Goal: Transaction & Acquisition: Purchase product/service

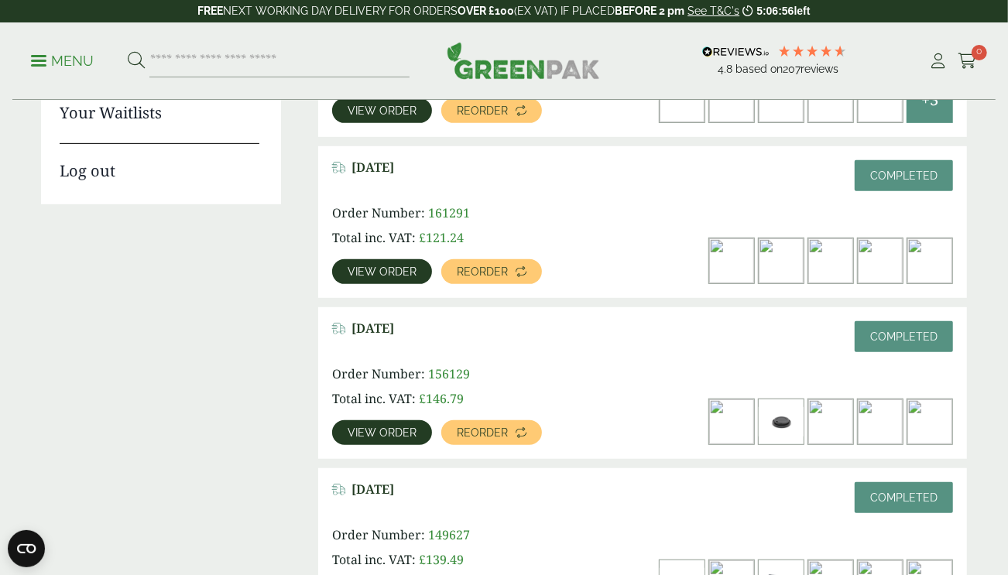
scroll to position [490, 0]
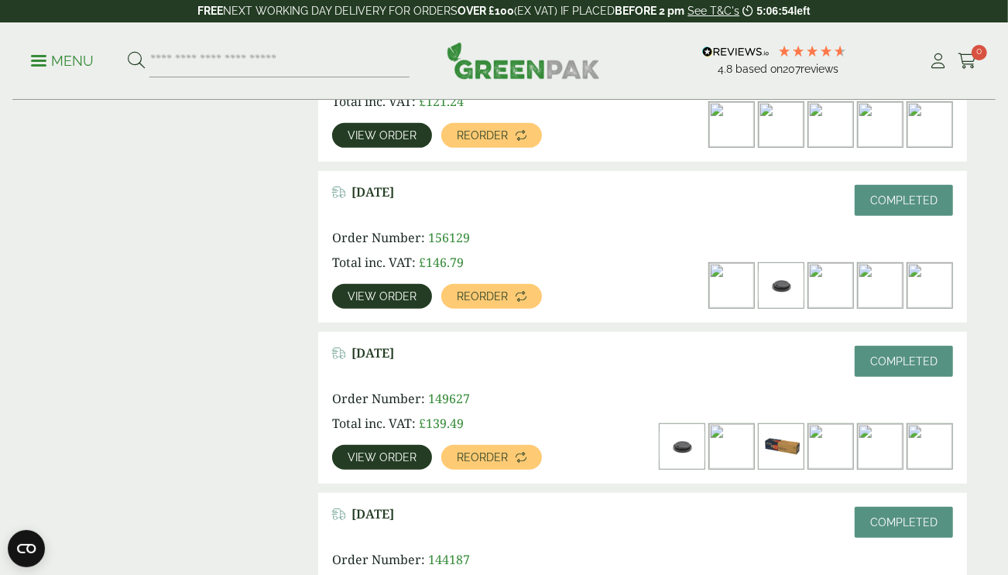
click at [396, 291] on span "View order" at bounding box center [382, 296] width 69 height 11
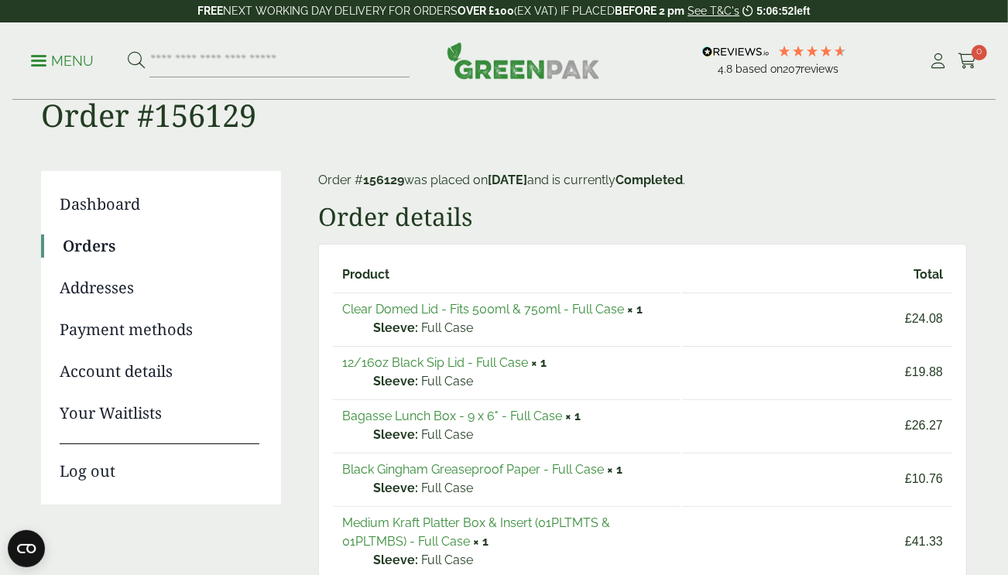
scroll to position [85, 0]
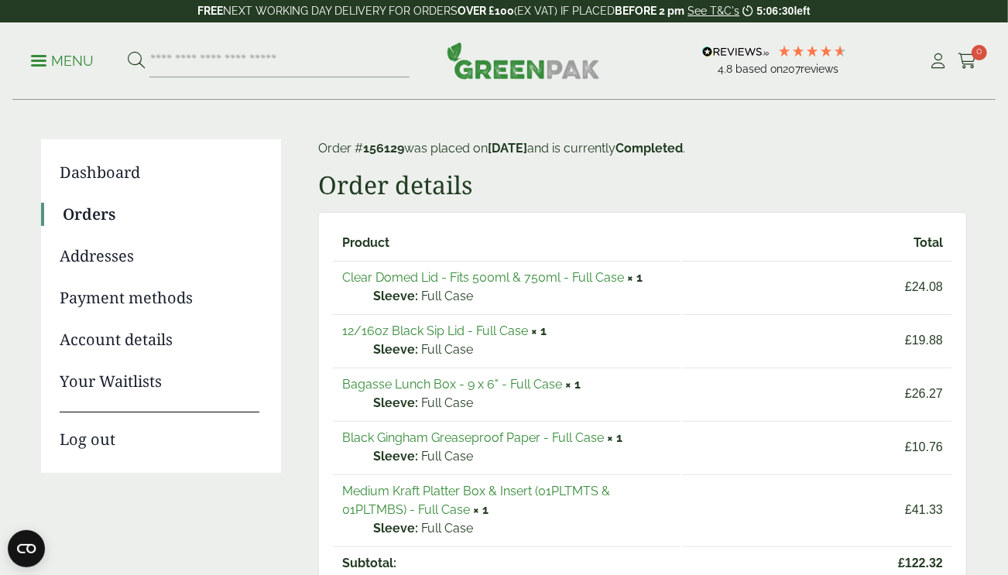
click at [497, 434] on link "Black Gingham Greaseproof Paper - Full Case" at bounding box center [473, 438] width 262 height 15
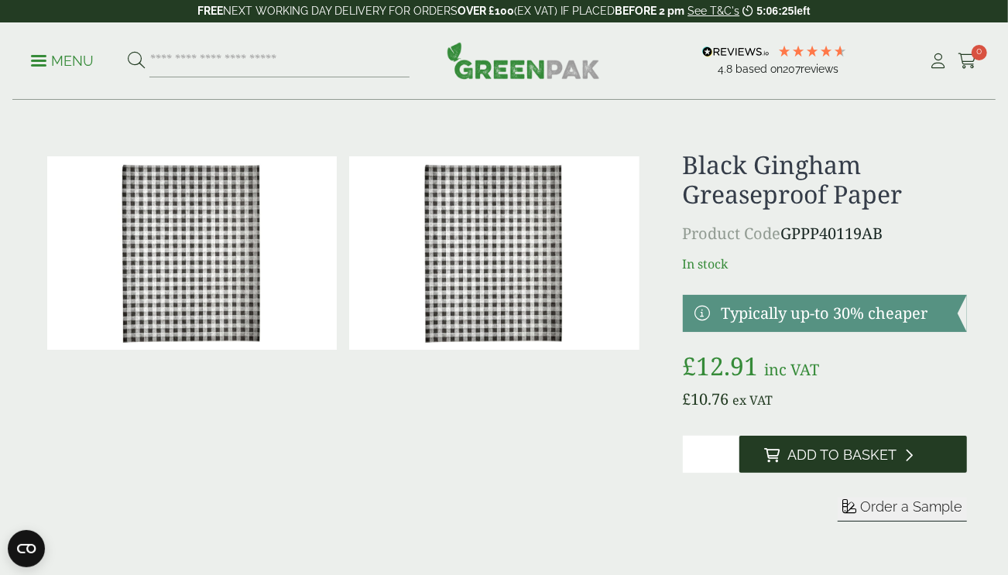
click at [853, 458] on span "Add to Basket" at bounding box center [842, 455] width 109 height 17
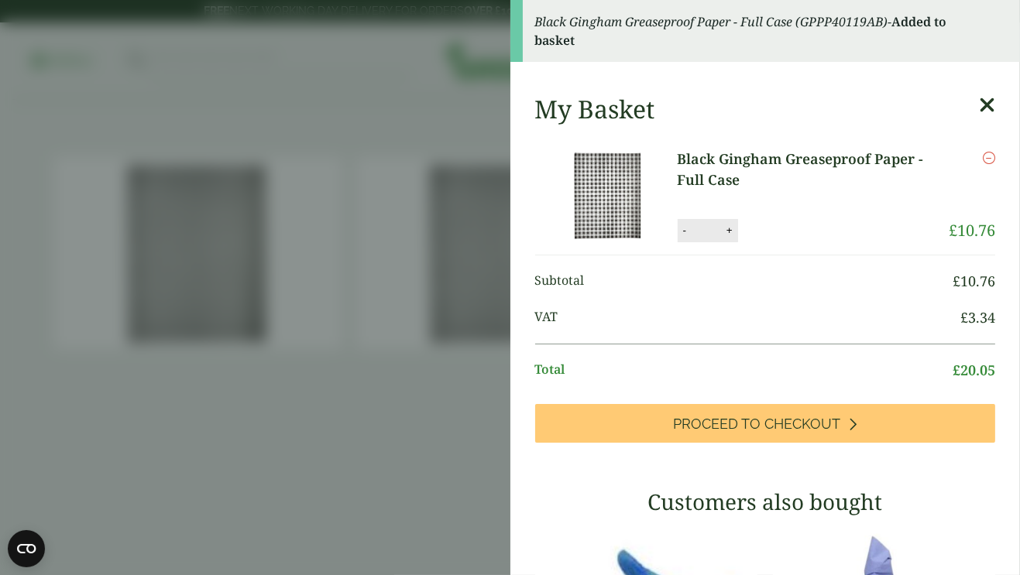
click at [374, 344] on aside "Black Gingham Greaseproof Paper - Full Case (GPPP40119AB) - Added to basket My …" at bounding box center [510, 287] width 1020 height 575
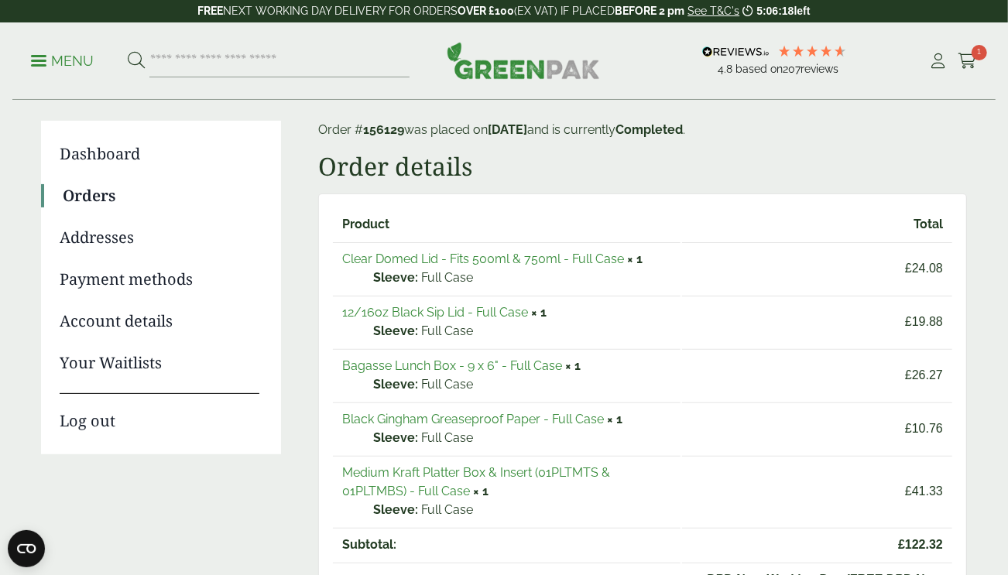
scroll to position [106, 0]
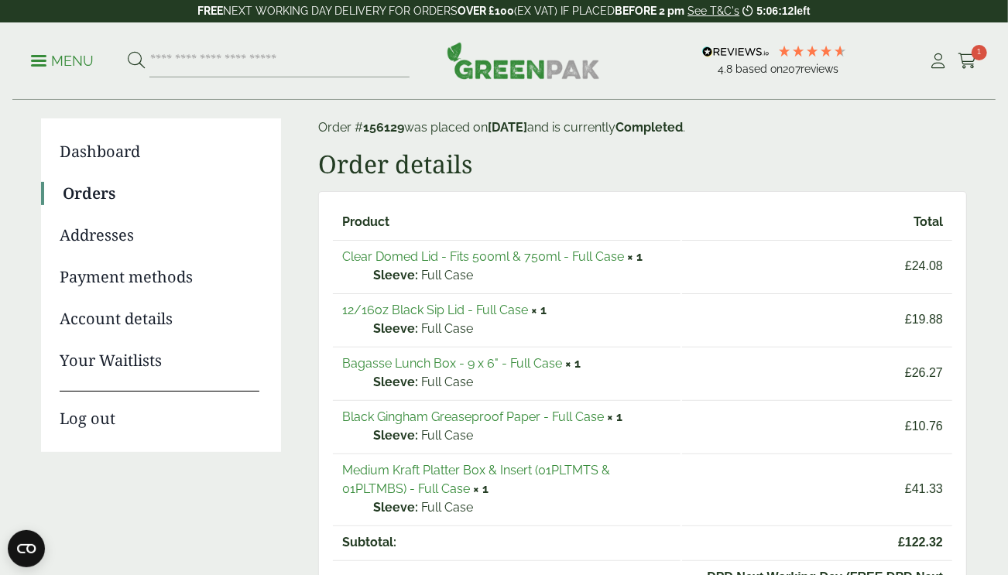
click at [435, 362] on link "Bagasse Lunch Box - 9 x 6" - Full Case" at bounding box center [452, 363] width 220 height 15
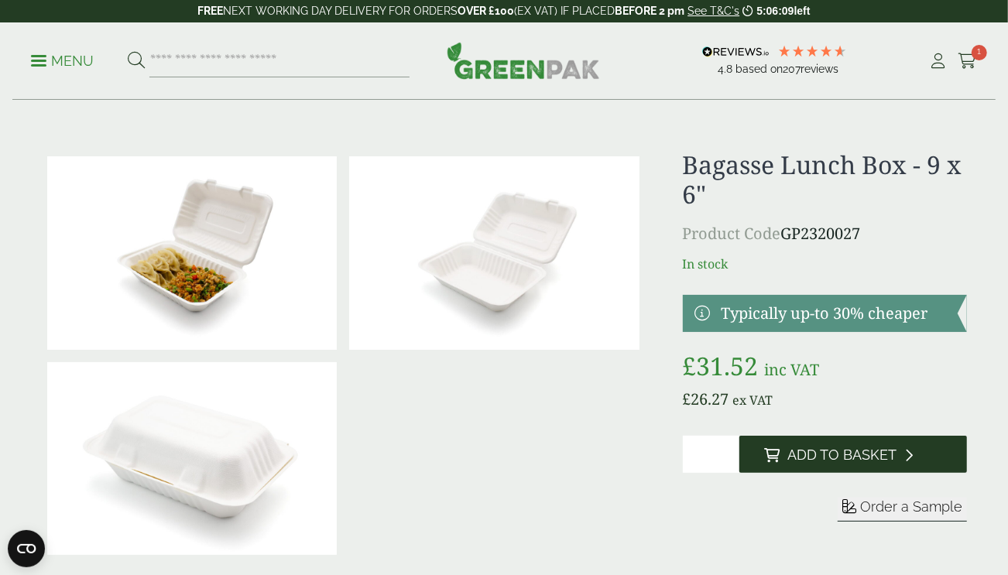
click at [836, 441] on button "Add to Basket" at bounding box center [854, 454] width 228 height 37
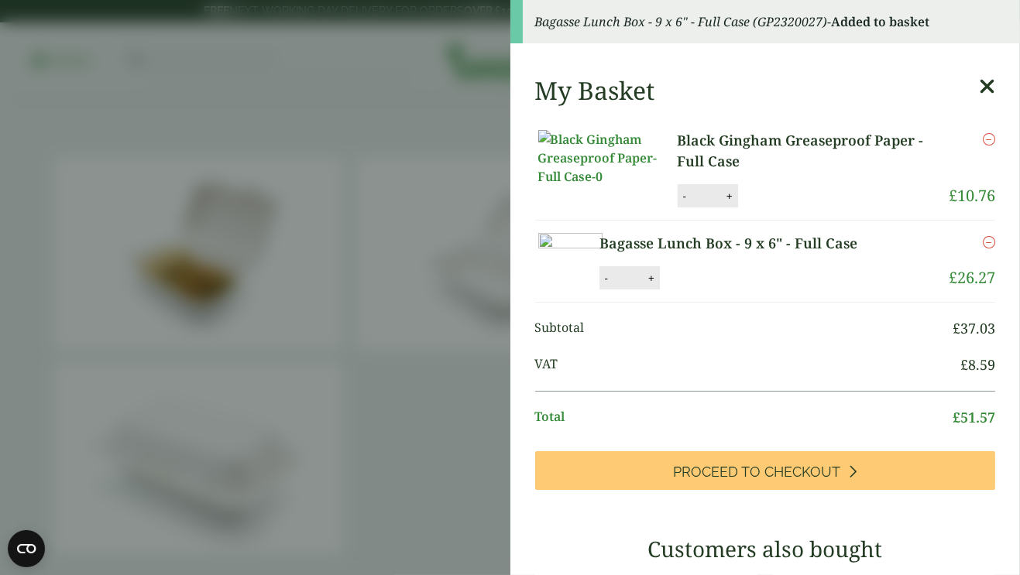
click at [444, 108] on aside "Bagasse Lunch Box - 9 x 6" - Full Case (GP2320027) - Added to basket My Basket …" at bounding box center [510, 287] width 1020 height 575
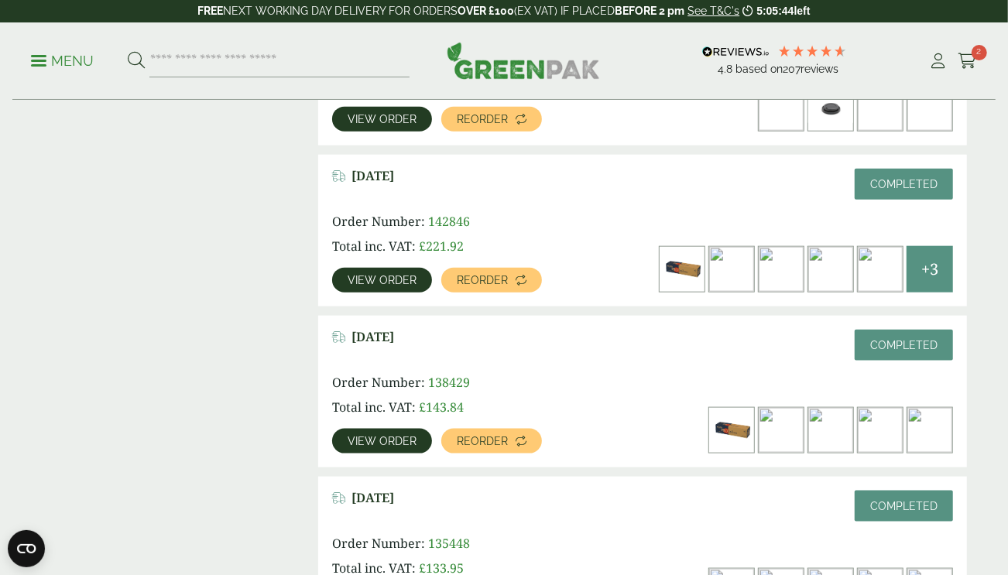
scroll to position [989, 0]
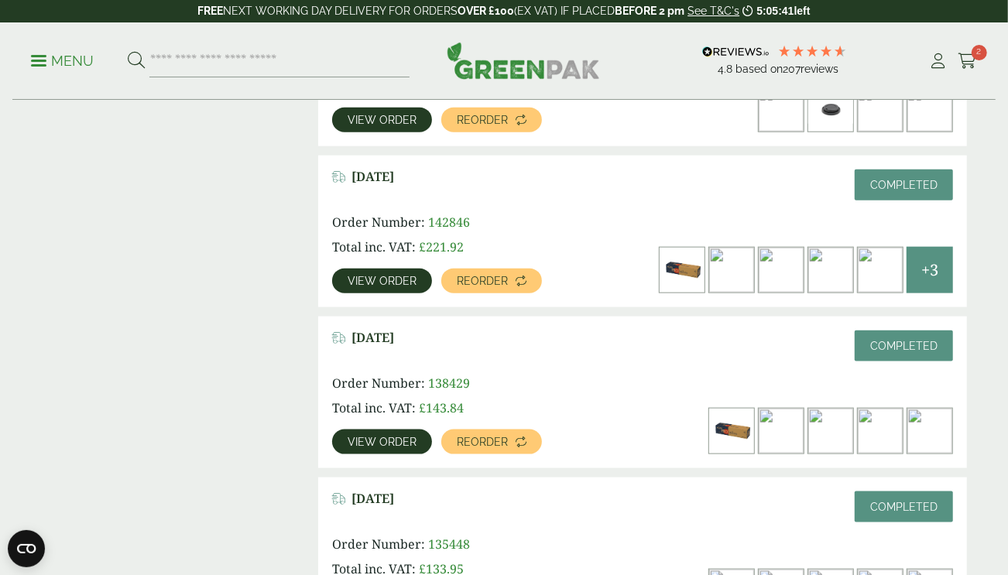
click at [385, 437] on span "View order" at bounding box center [382, 442] width 69 height 11
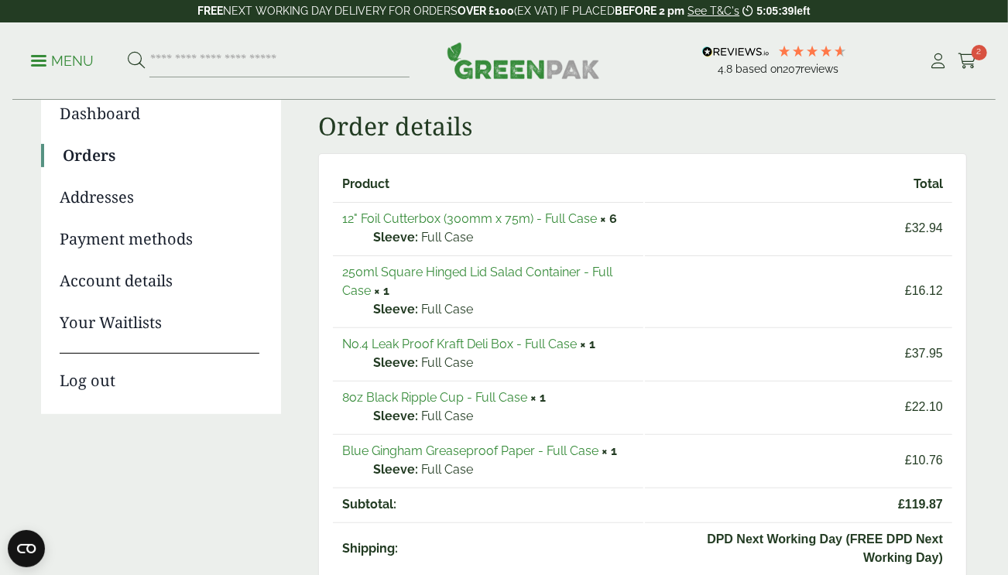
scroll to position [144, 0]
click at [465, 345] on link "No.4 Leak Proof Kraft Deli Box - Full Case" at bounding box center [459, 344] width 235 height 15
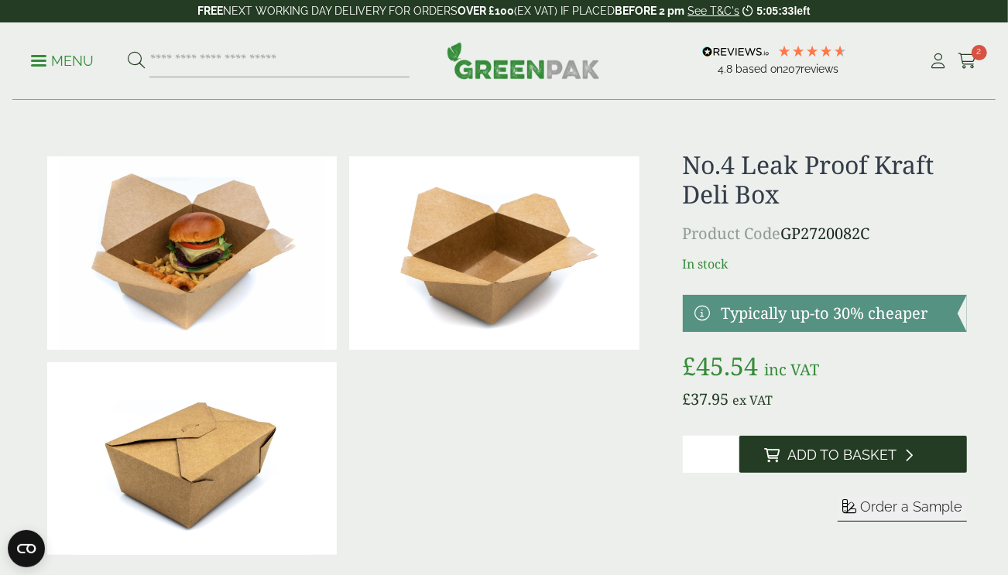
click at [799, 454] on span "Add to Basket" at bounding box center [842, 455] width 109 height 17
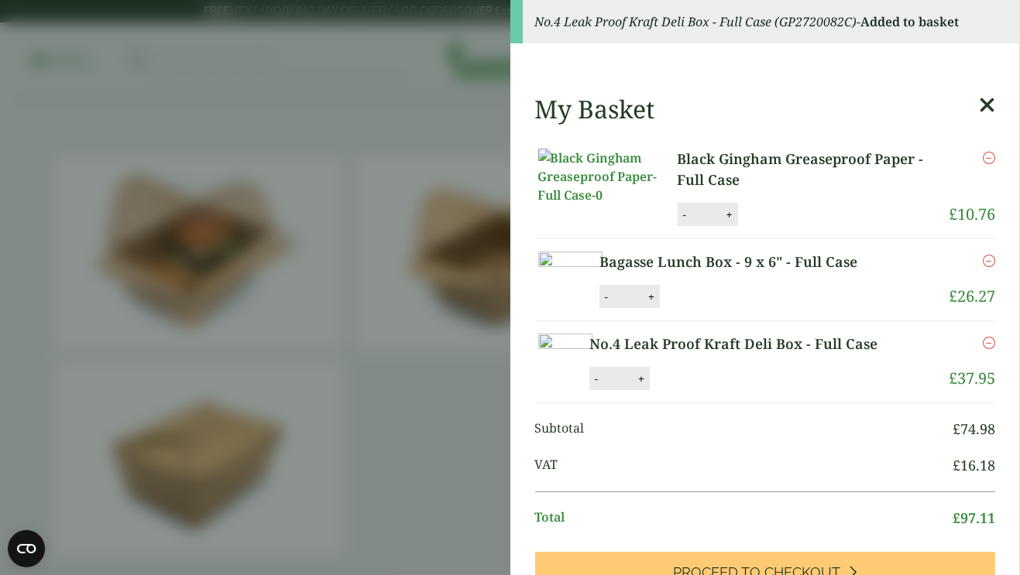
click at [294, 66] on aside "No.4 Leak Proof Kraft Deli Box - Full Case (GP2720082C) - Added to basket My Ba…" at bounding box center [510, 287] width 1020 height 575
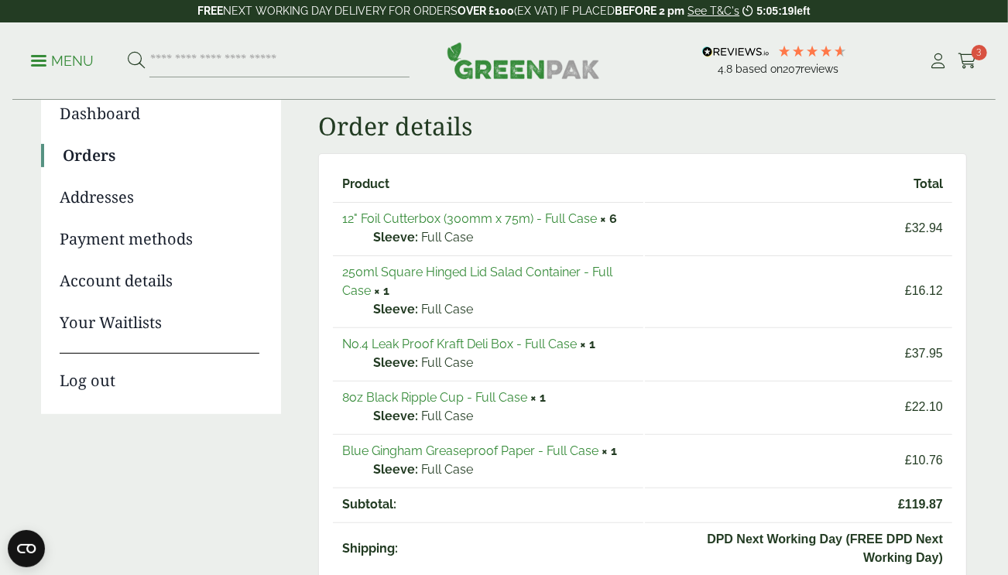
click at [974, 39] on div "Menu 4.8 Based on 207 reviews My Account" at bounding box center [504, 60] width 984 height 77
click at [974, 47] on span "3" at bounding box center [979, 52] width 15 height 15
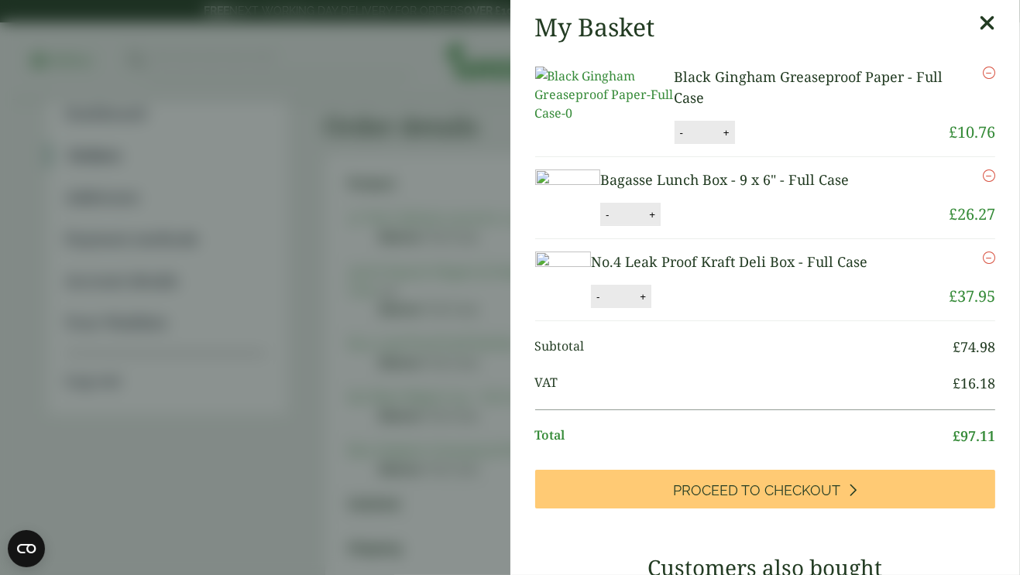
click at [332, 44] on aside "My Basket Black Gingham Greaseproof Paper - Full Case Black Gingham Greaseproof…" at bounding box center [510, 287] width 1020 height 575
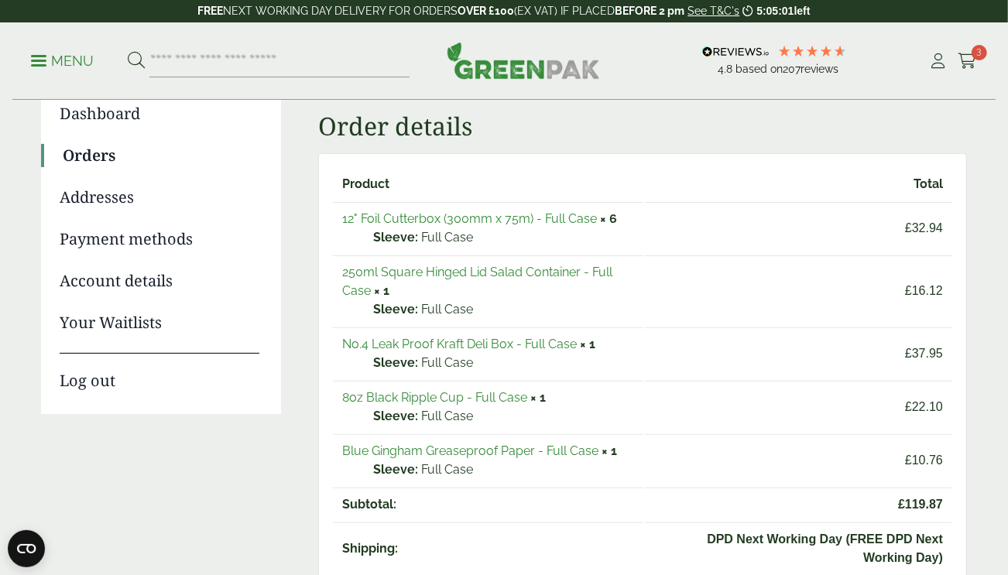
click at [51, 66] on p "Menu" at bounding box center [62, 61] width 63 height 19
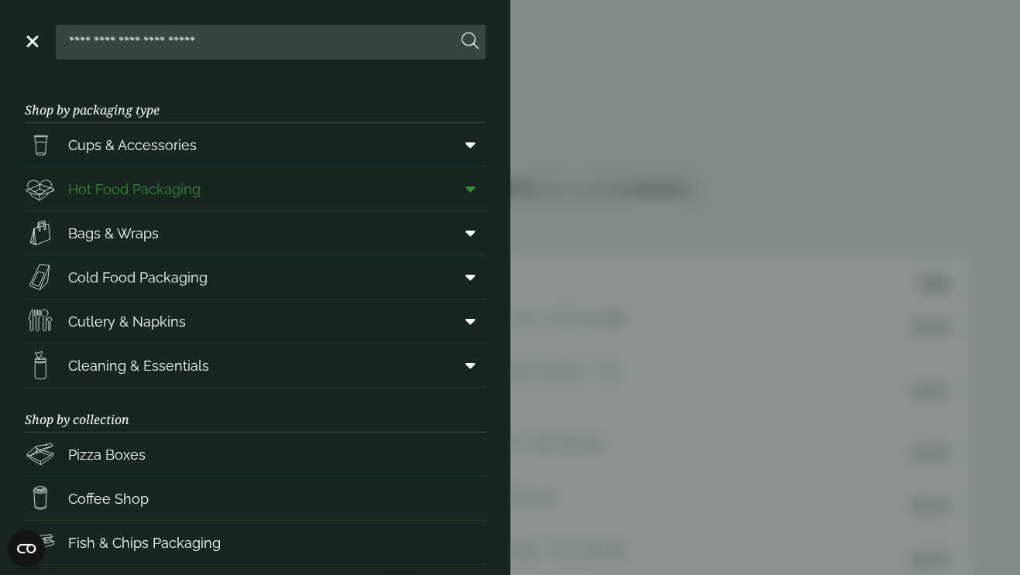
click at [177, 183] on span "Hot Food Packaging" at bounding box center [134, 189] width 132 height 21
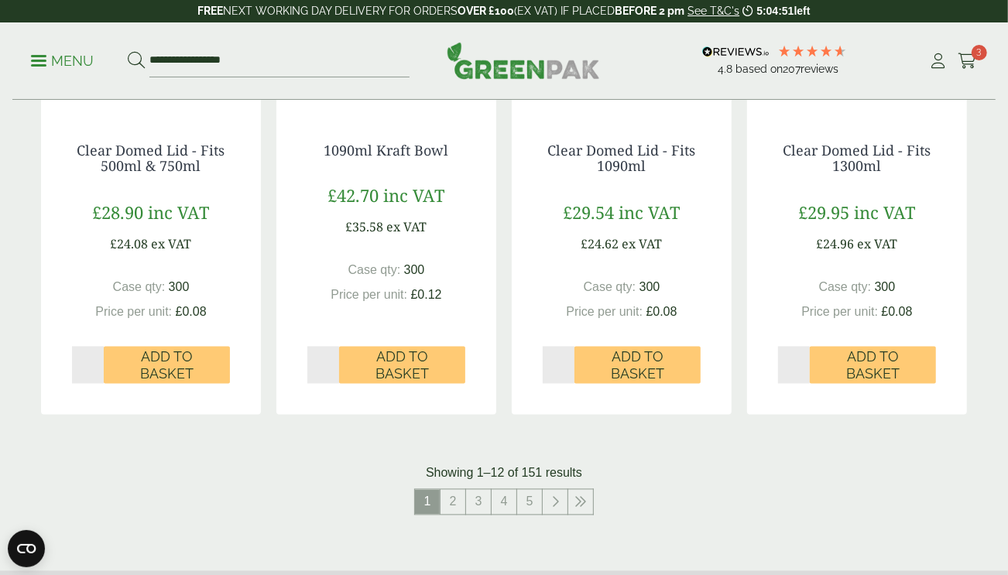
scroll to position [1626, 0]
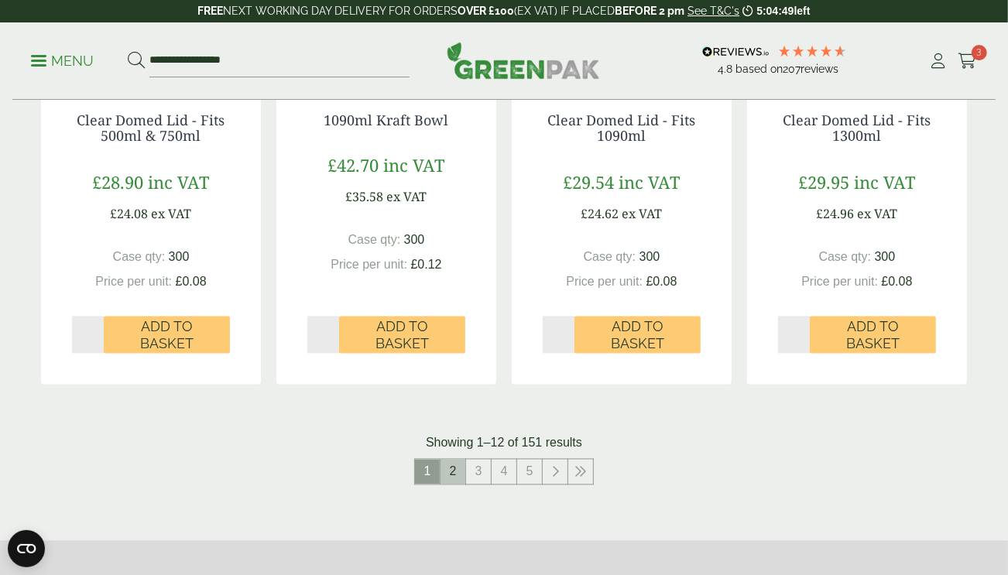
click at [448, 463] on link "2" at bounding box center [453, 472] width 25 height 25
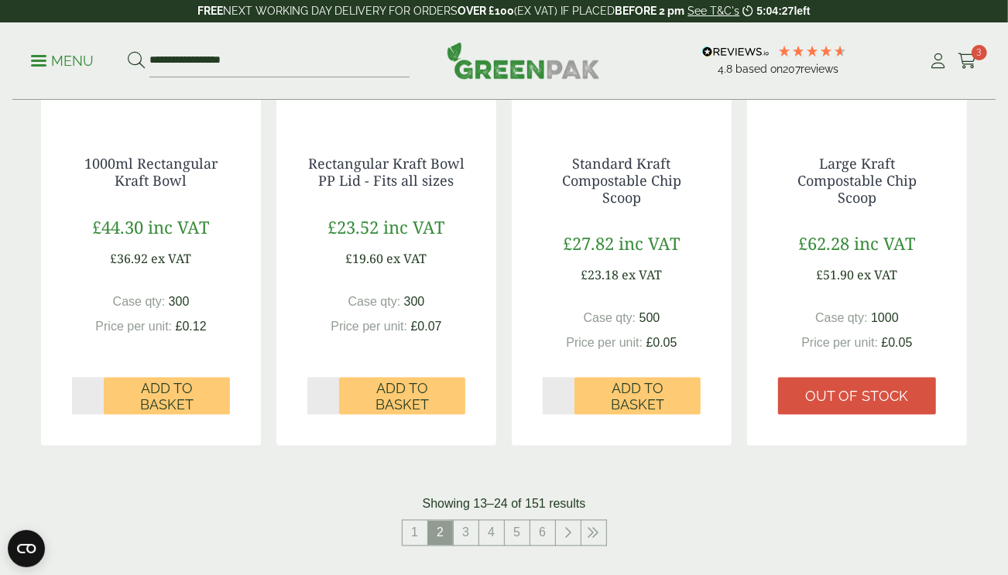
scroll to position [1599, 0]
click at [464, 535] on link "3" at bounding box center [466, 532] width 25 height 25
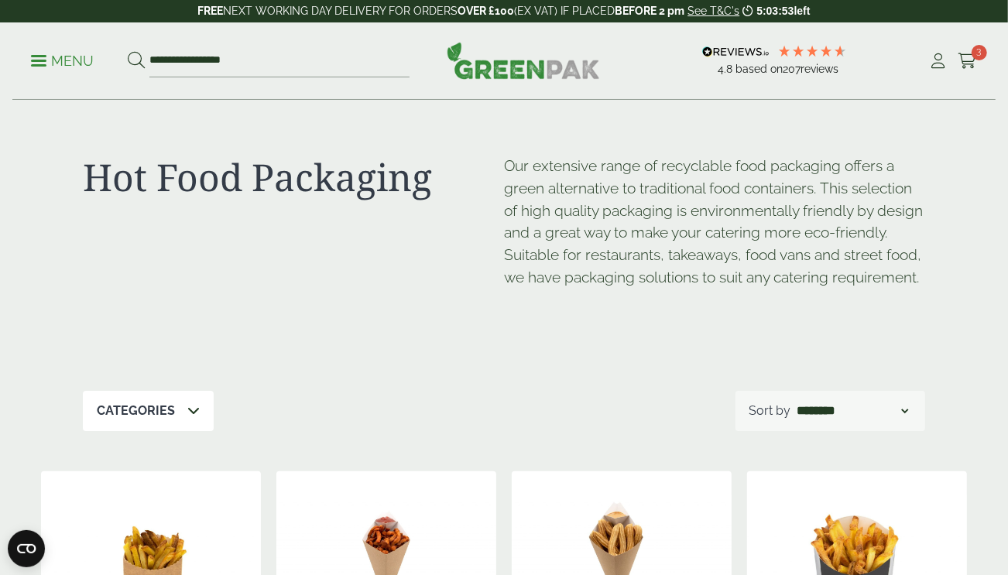
click at [55, 61] on p "Menu" at bounding box center [62, 61] width 63 height 19
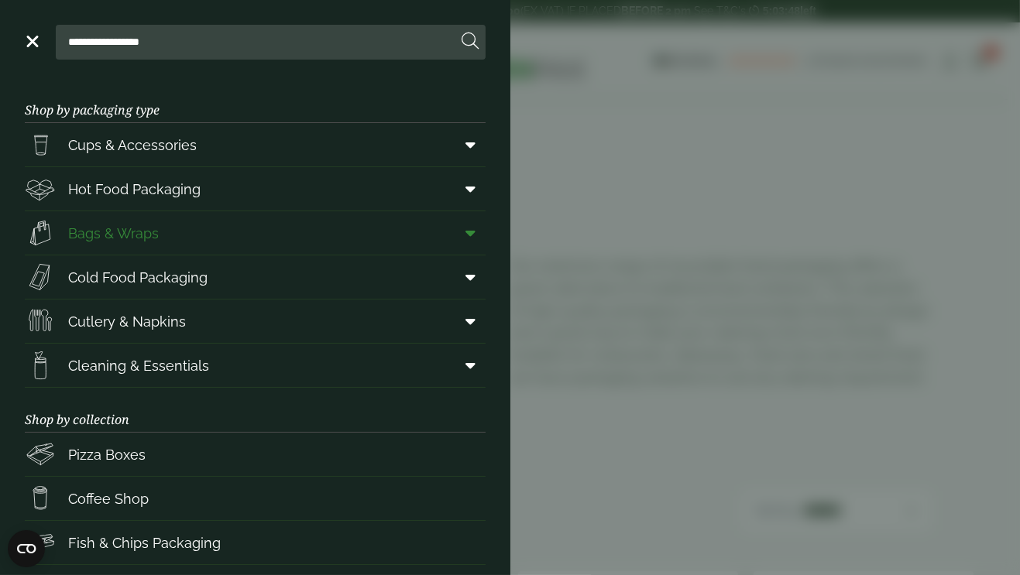
click at [149, 235] on span "Bags & Wraps" at bounding box center [113, 233] width 91 height 21
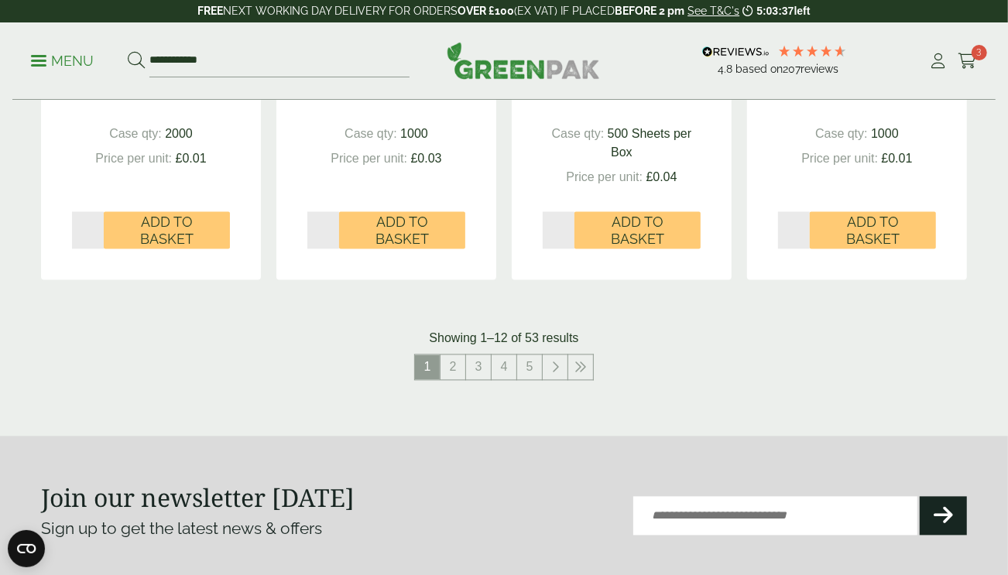
scroll to position [1696, 0]
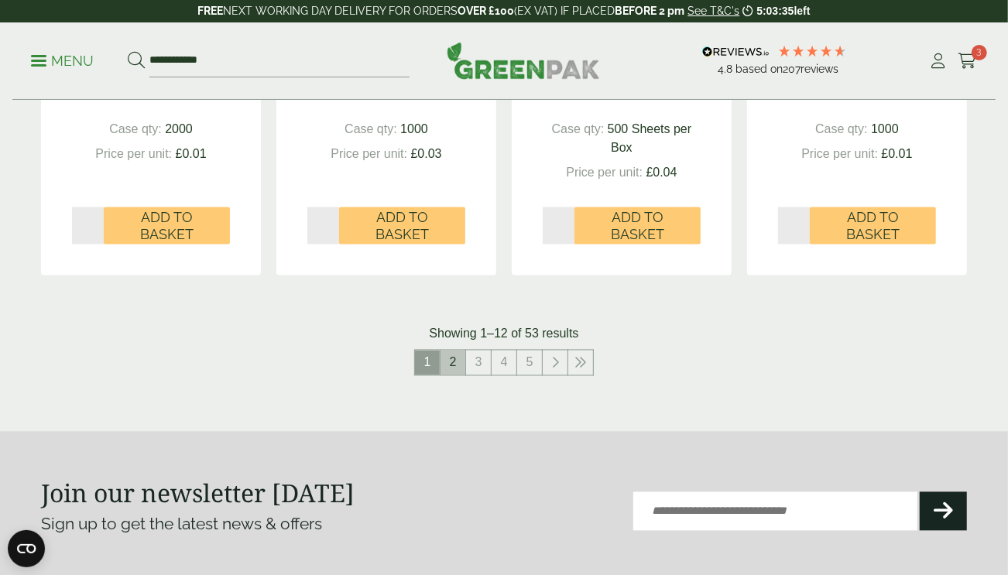
click at [452, 356] on link "2" at bounding box center [453, 363] width 25 height 25
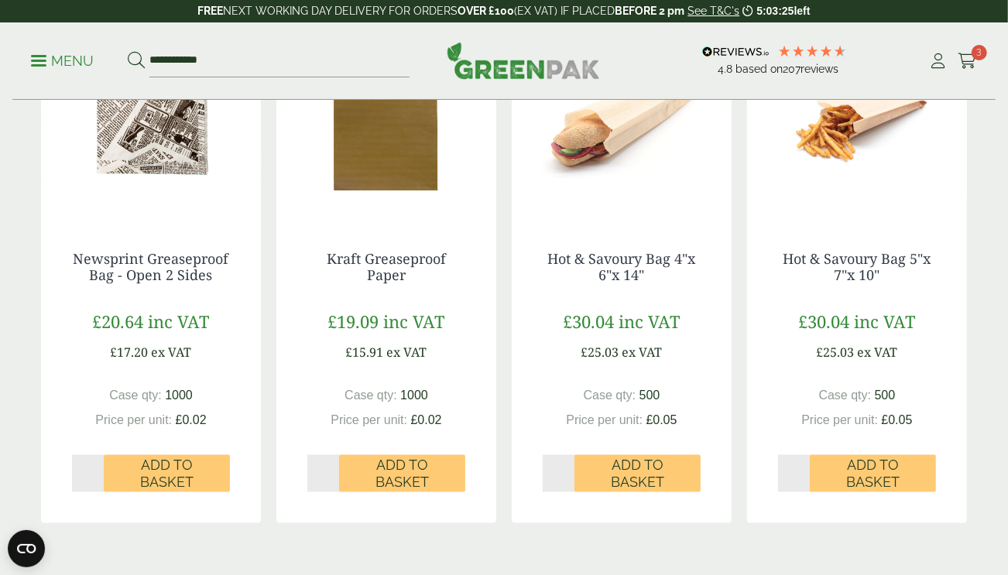
scroll to position [1451, 0]
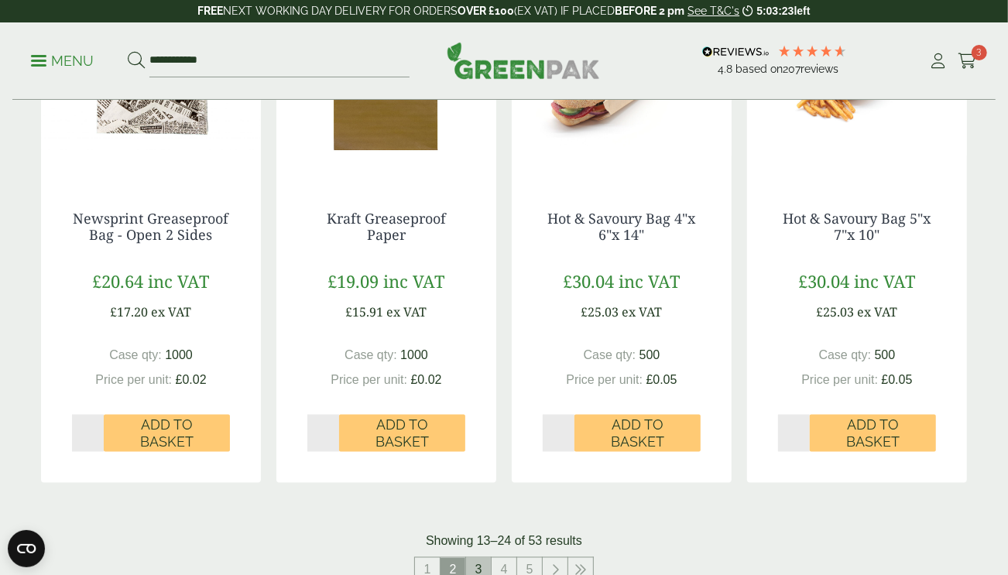
click at [478, 562] on link "3" at bounding box center [478, 570] width 25 height 25
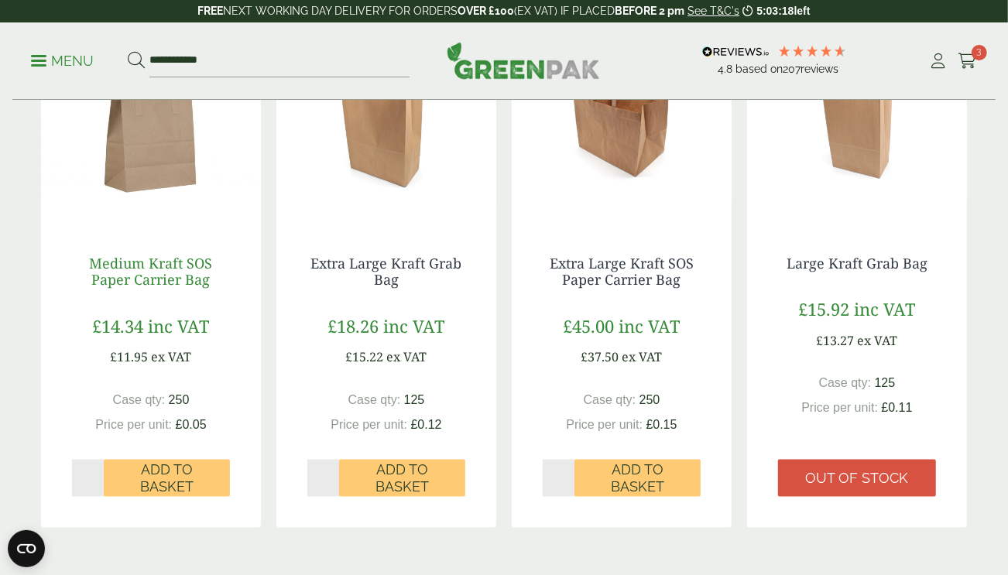
scroll to position [1408, 0]
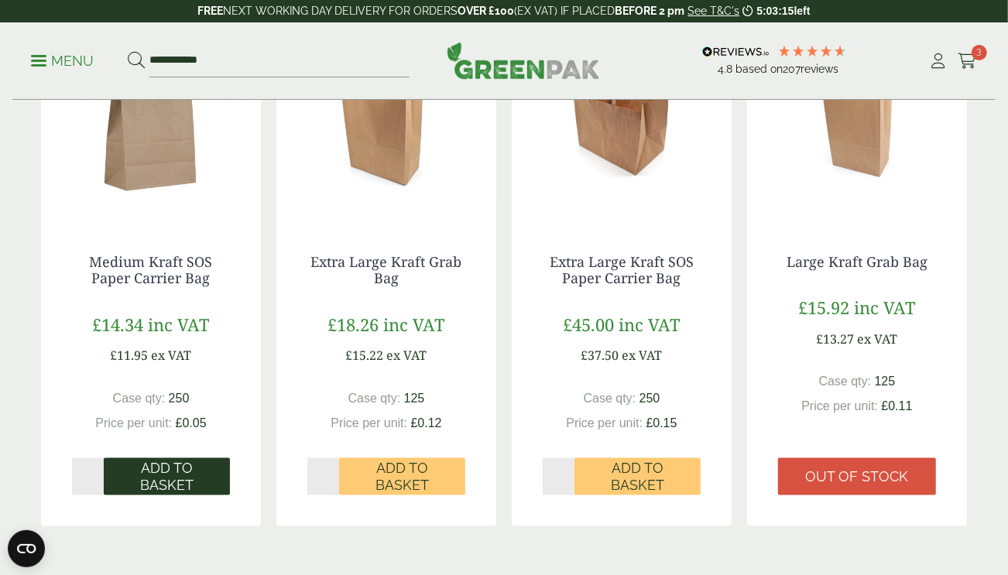
click at [173, 472] on span "Add to Basket" at bounding box center [167, 477] width 105 height 33
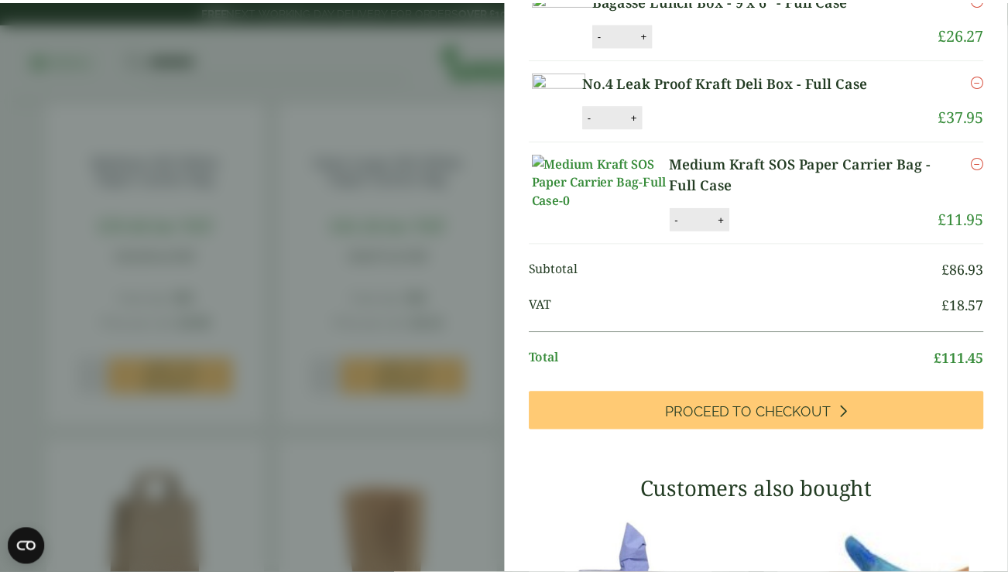
scroll to position [243, 0]
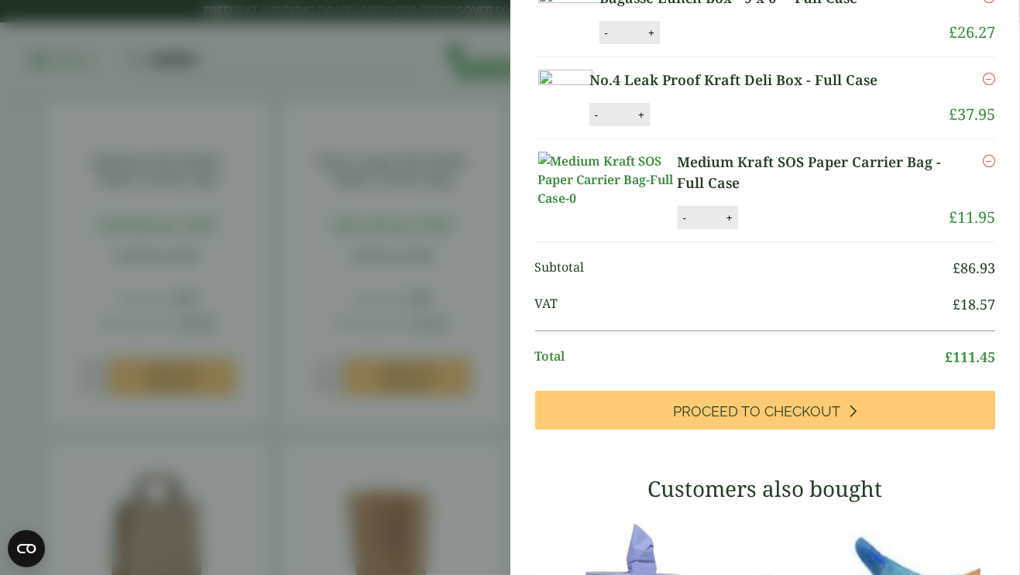
click at [426, 88] on aside "Medium Kraft SOS Paper Carrier Bag - Full Case (GP3330021) - Added to basket My…" at bounding box center [510, 287] width 1020 height 575
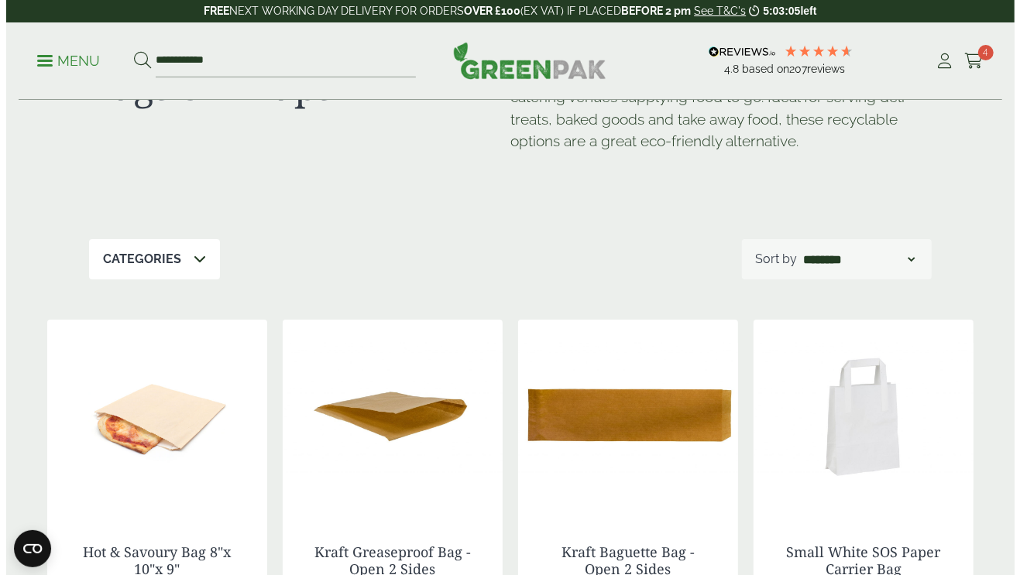
scroll to position [85, 0]
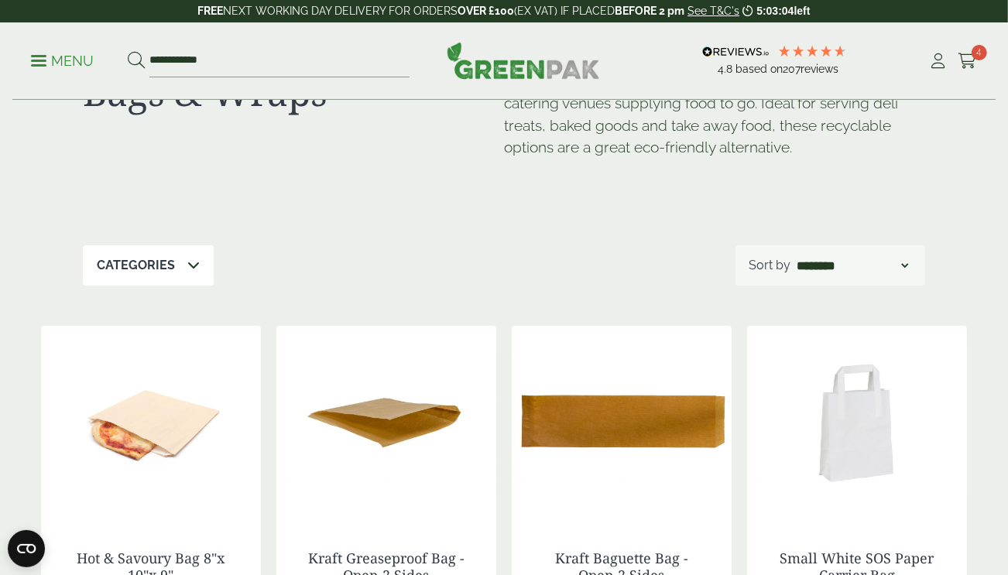
click at [46, 64] on link "Menu" at bounding box center [62, 59] width 63 height 15
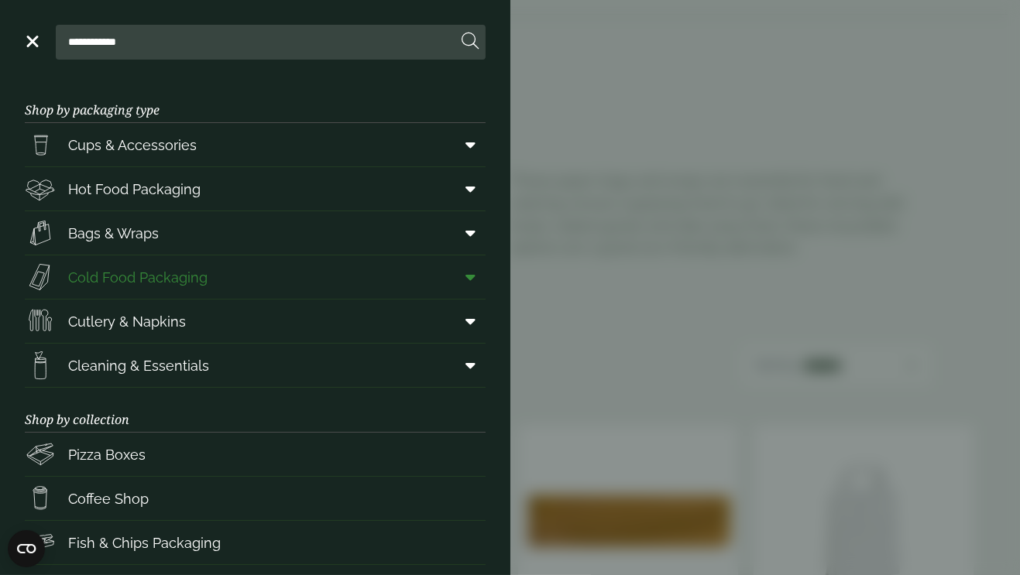
scroll to position [162, 0]
click at [209, 180] on link "Hot Food Packaging" at bounding box center [255, 188] width 461 height 43
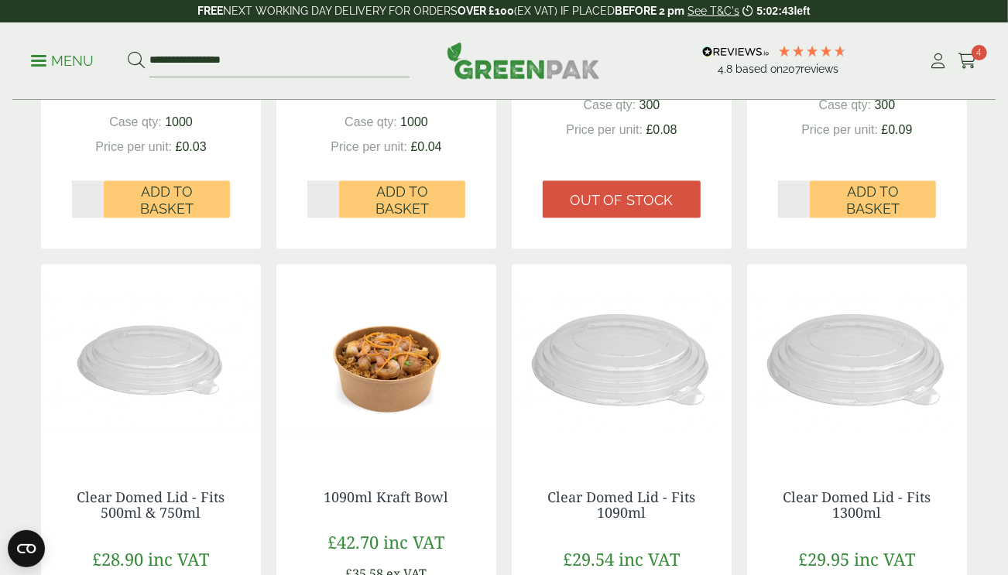
scroll to position [1637, 0]
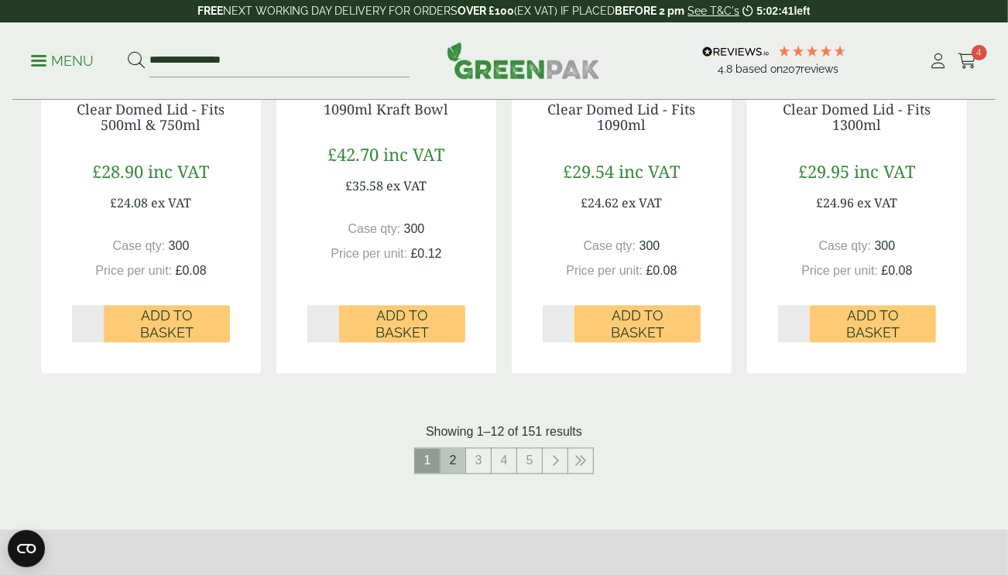
click at [452, 456] on link "2" at bounding box center [453, 461] width 25 height 25
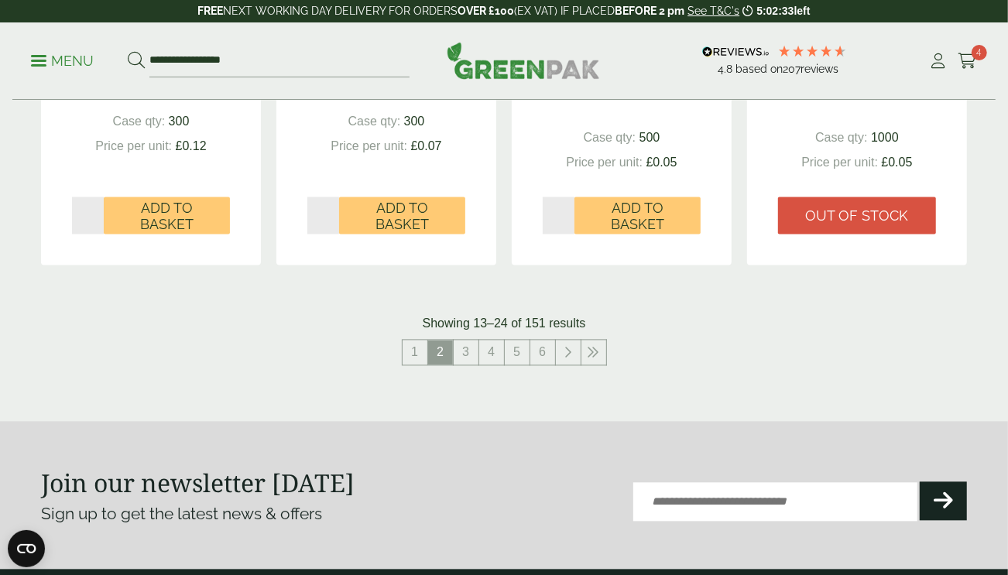
scroll to position [1887, 0]
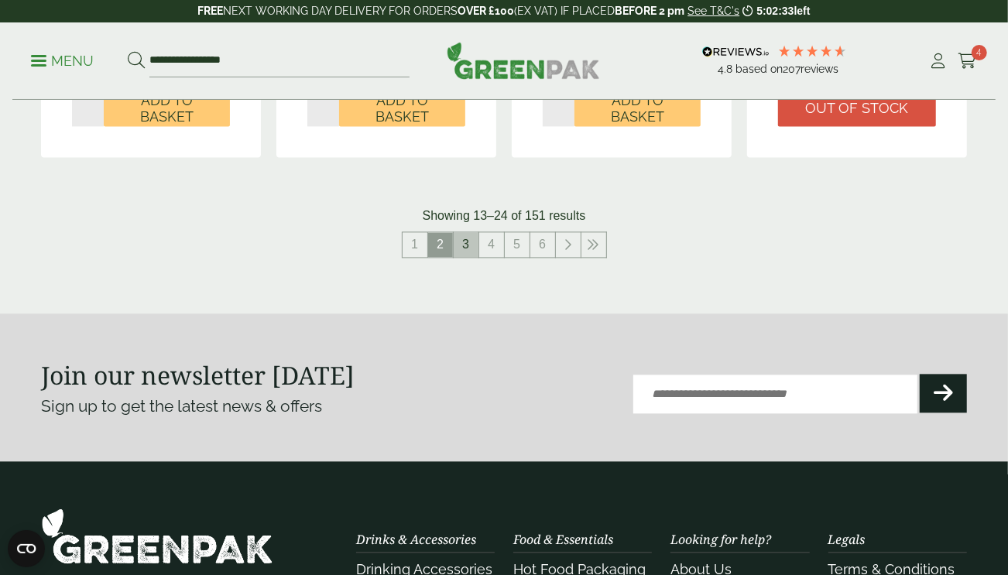
click at [469, 239] on link "3" at bounding box center [466, 244] width 25 height 25
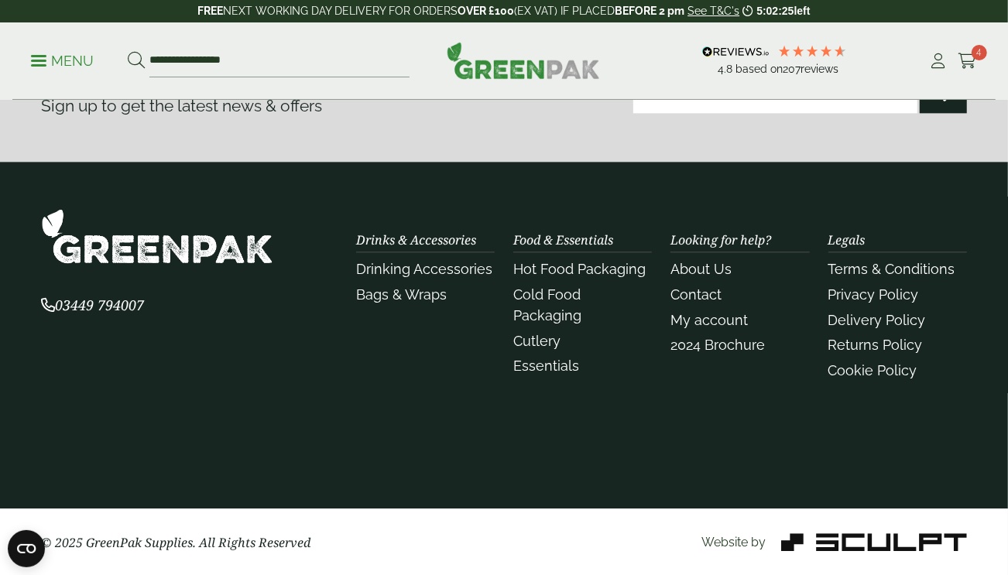
scroll to position [1820, 0]
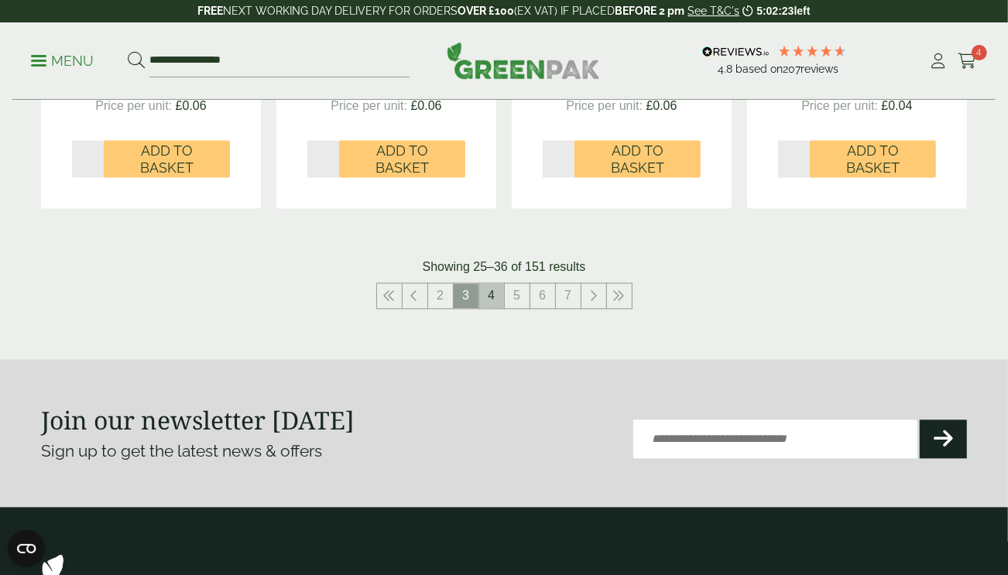
click at [489, 298] on link "4" at bounding box center [491, 295] width 25 height 25
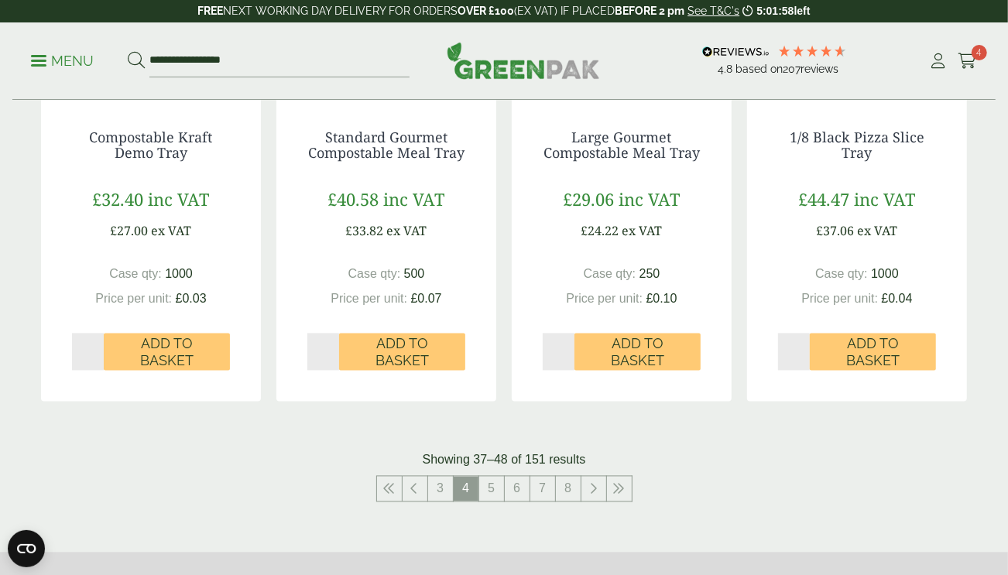
scroll to position [1608, 0]
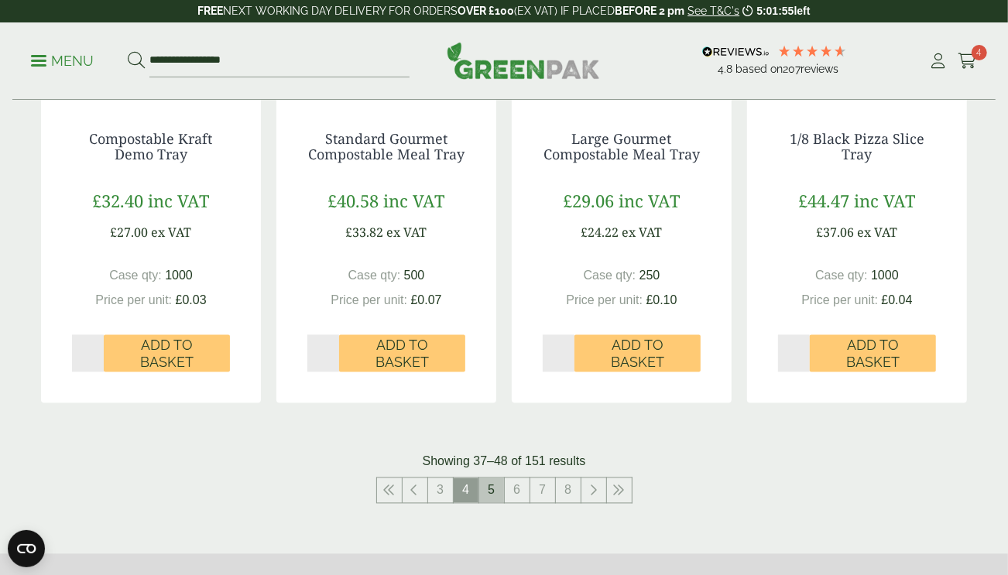
click at [497, 500] on link "5" at bounding box center [491, 491] width 25 height 25
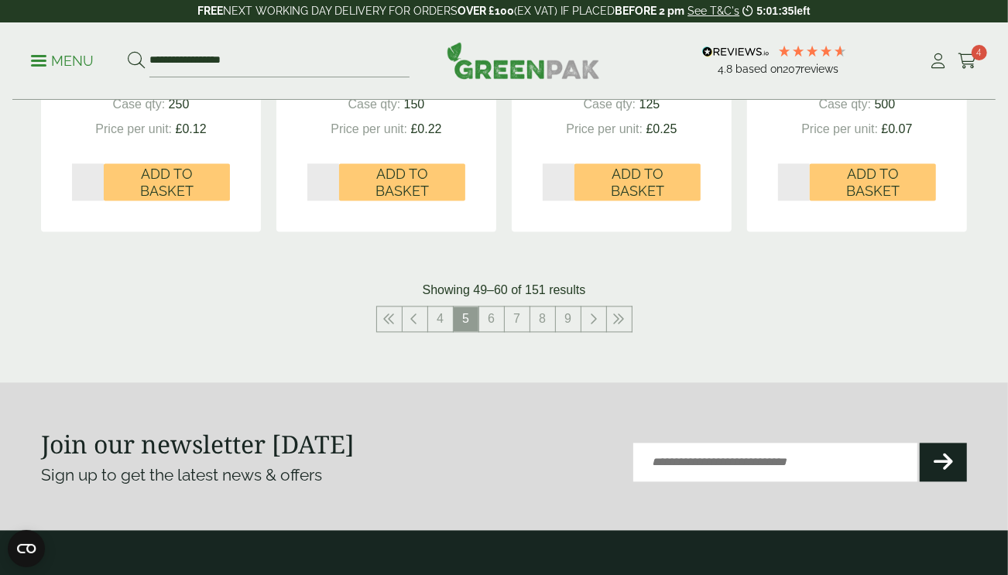
scroll to position [1779, 0]
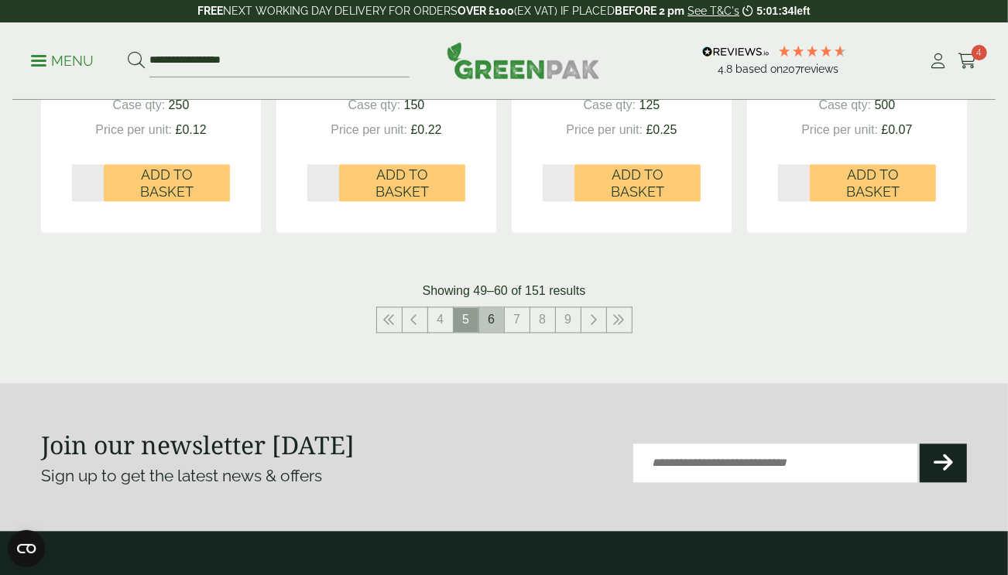
click at [488, 316] on link "6" at bounding box center [491, 319] width 25 height 25
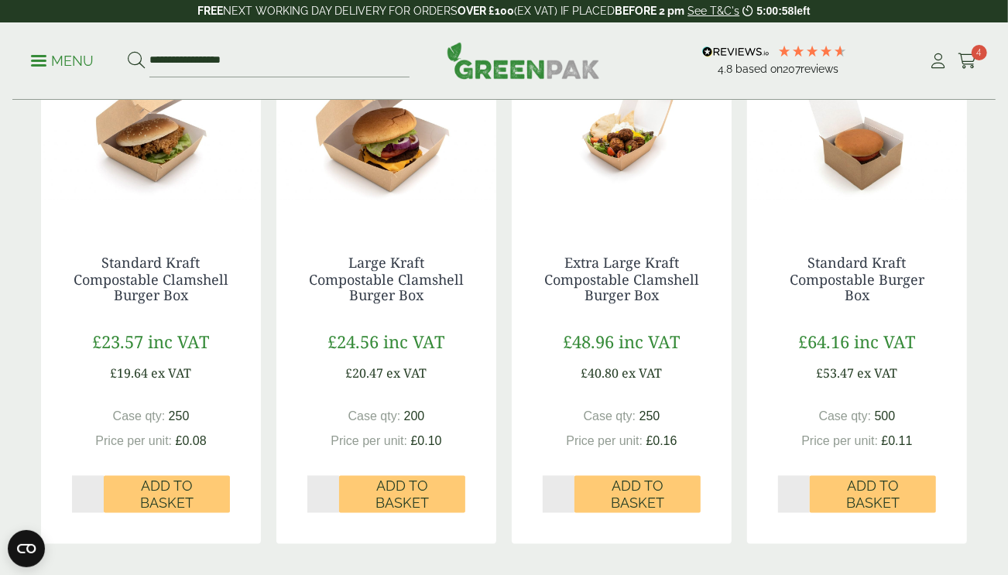
scroll to position [1466, 0]
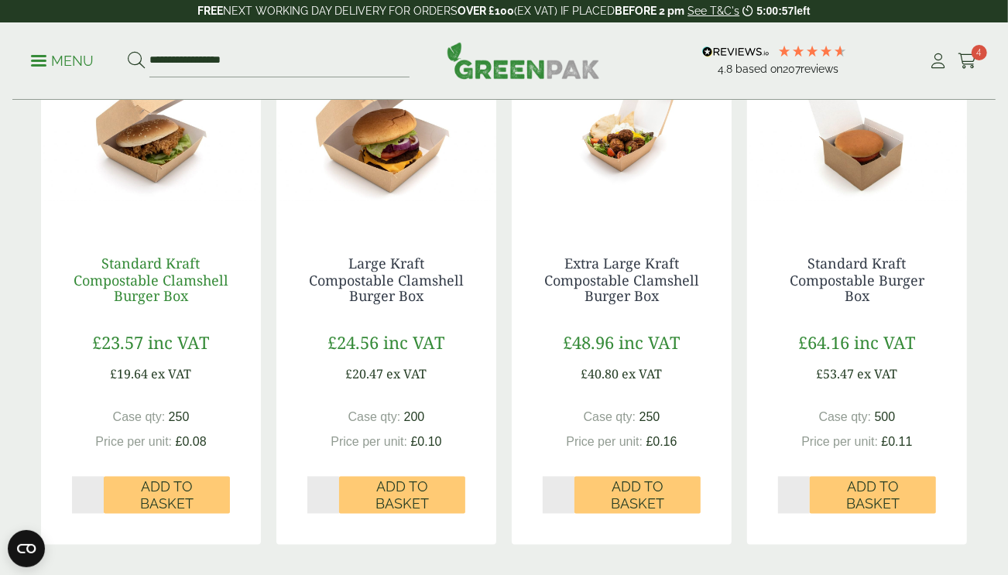
click at [165, 270] on link "Standard Kraft Compostable Clamshell Burger Box" at bounding box center [151, 280] width 155 height 52
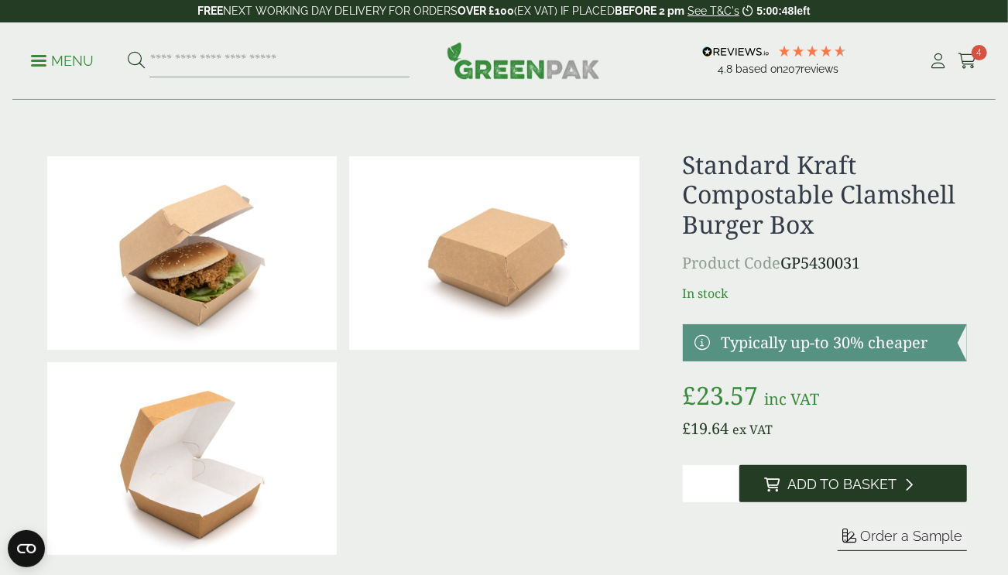
click at [805, 489] on span "Add to Basket" at bounding box center [842, 484] width 109 height 17
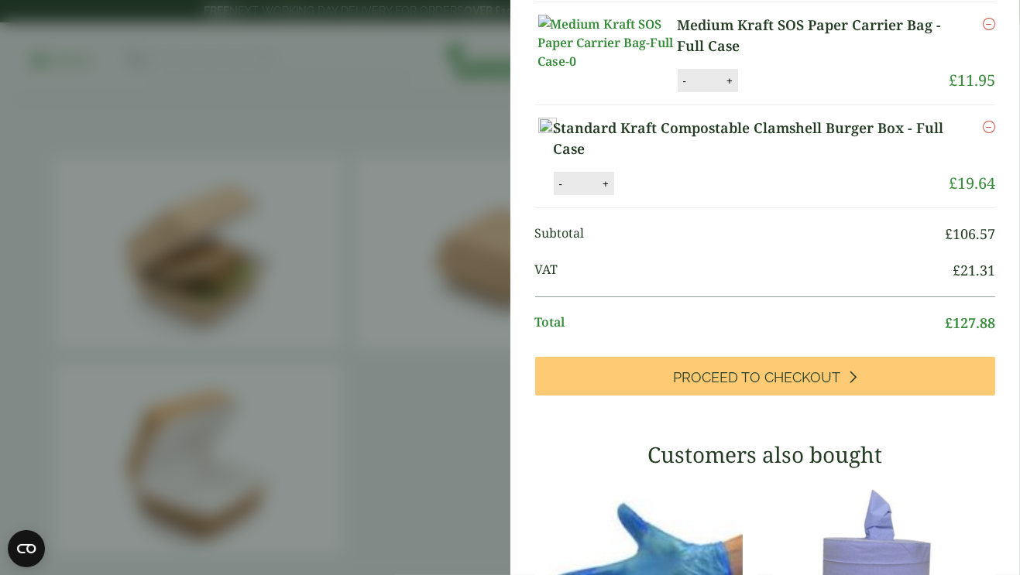
scroll to position [403, 0]
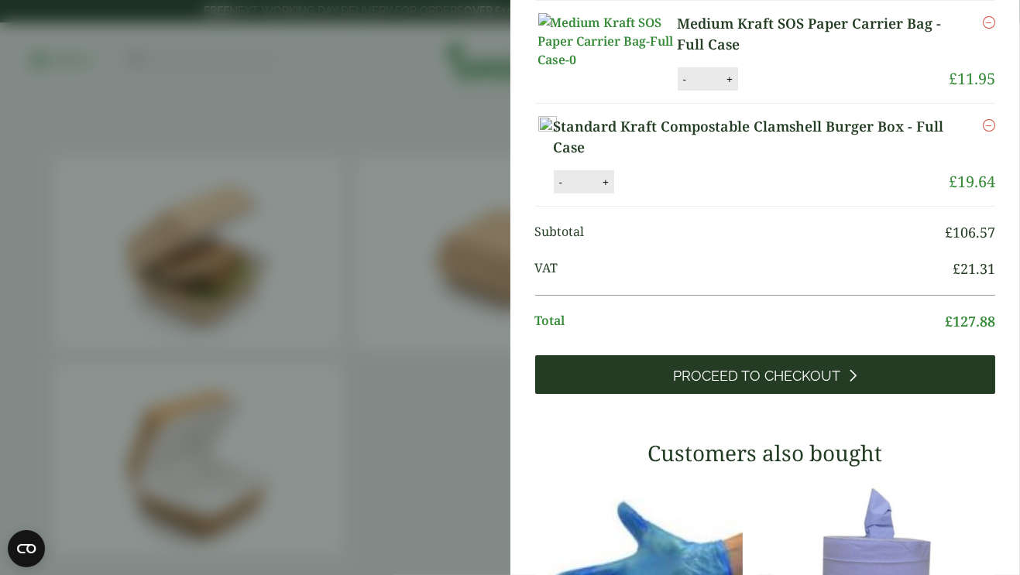
click at [747, 385] on span "Proceed to Checkout" at bounding box center [756, 376] width 167 height 17
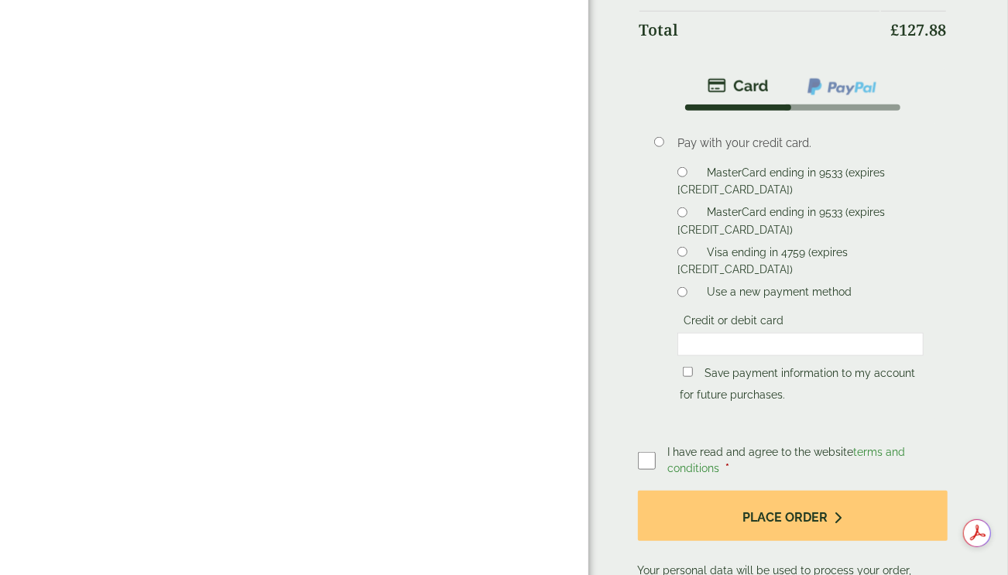
scroll to position [767, 0]
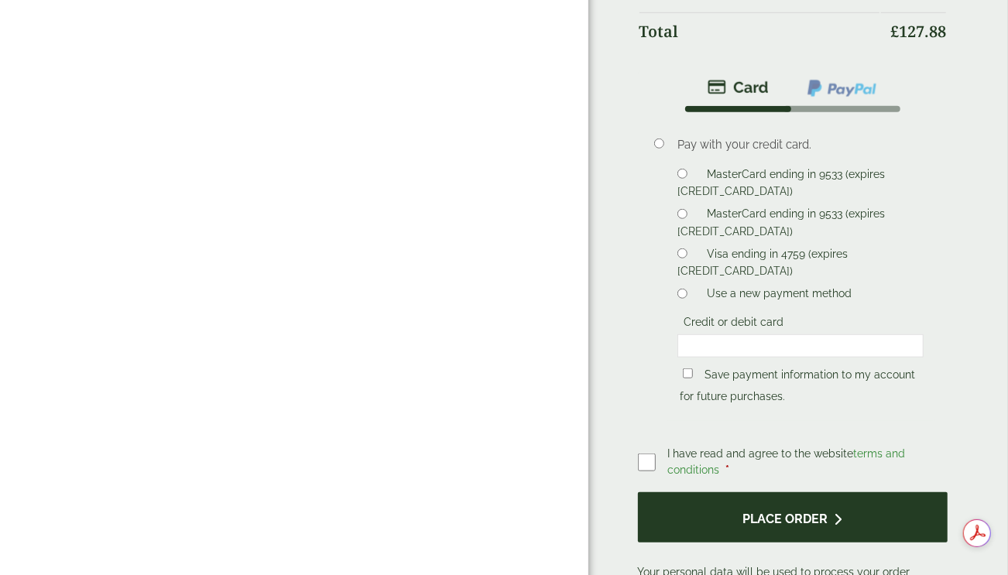
click at [788, 513] on button "Place order" at bounding box center [793, 518] width 310 height 50
